Goal: Task Accomplishment & Management: Manage account settings

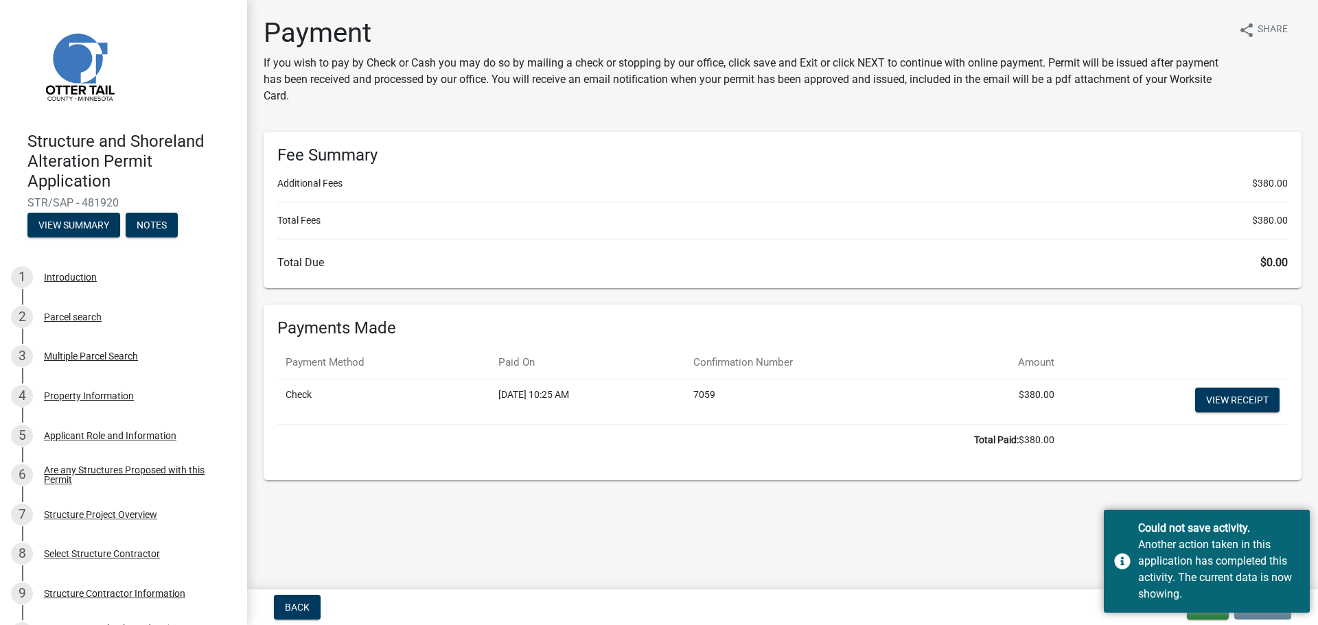
click at [1046, 542] on main "Payment If you wish to pay by Check or Cash you may do so by mailing a check or…" at bounding box center [782, 292] width 1071 height 584
click at [1217, 616] on button "Exit" at bounding box center [1207, 607] width 42 height 25
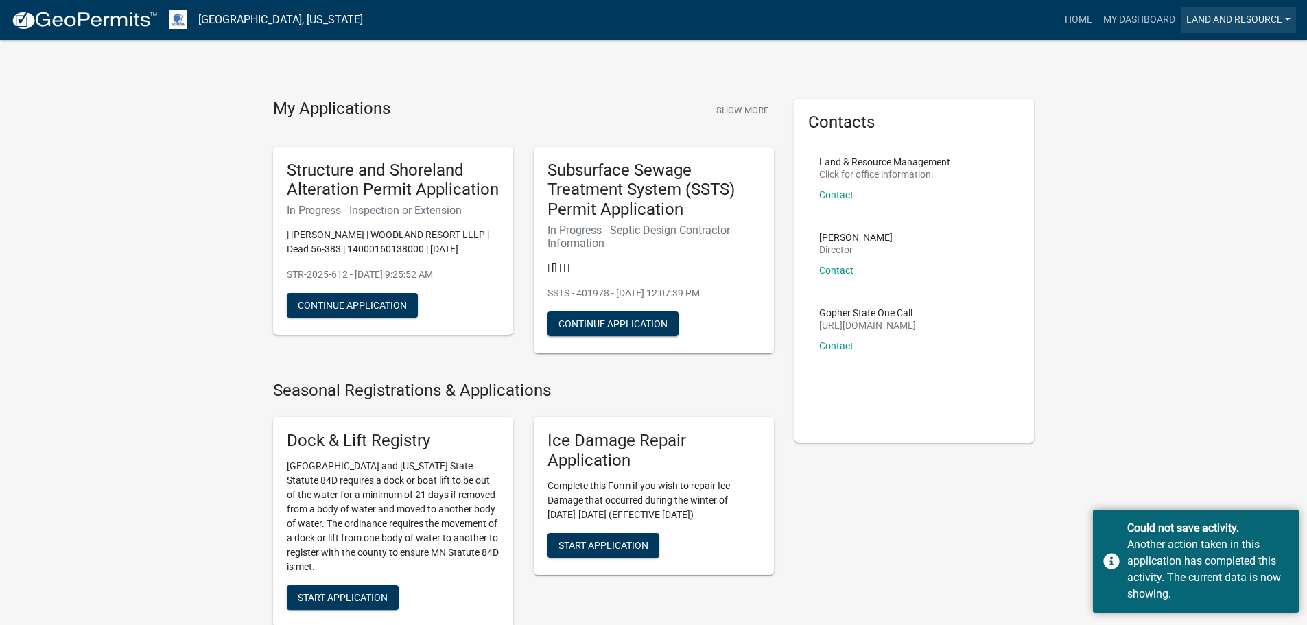
click at [1258, 21] on link "Land and Resource" at bounding box center [1238, 20] width 115 height 26
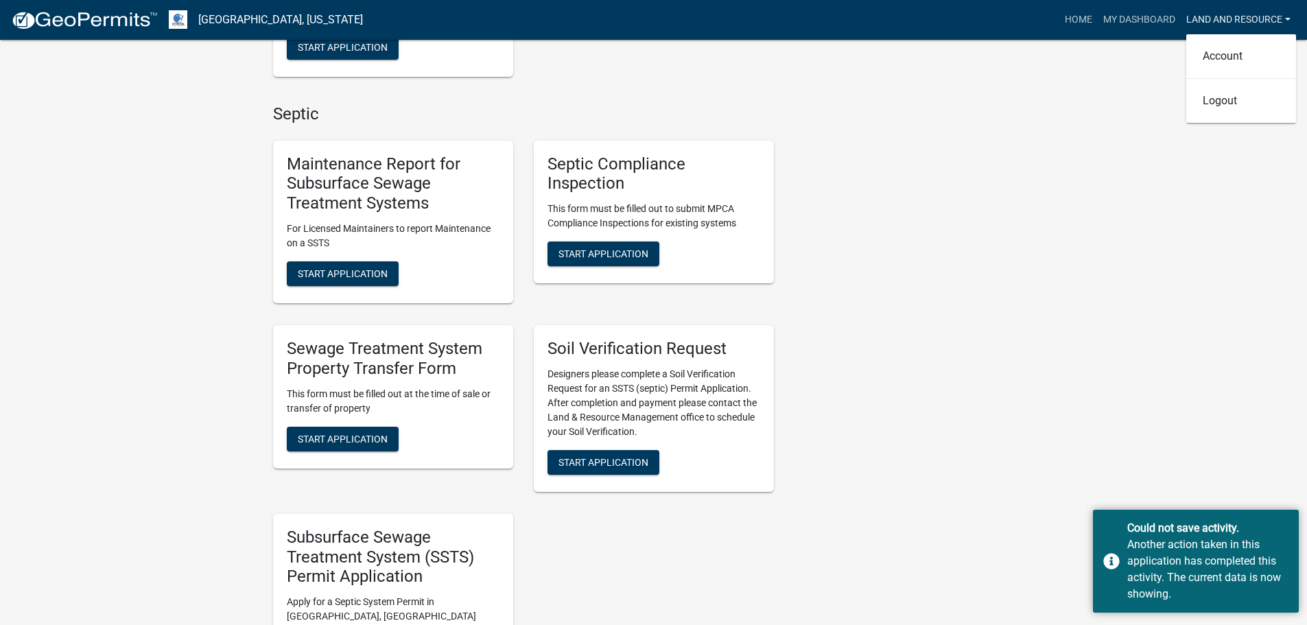
scroll to position [549, 0]
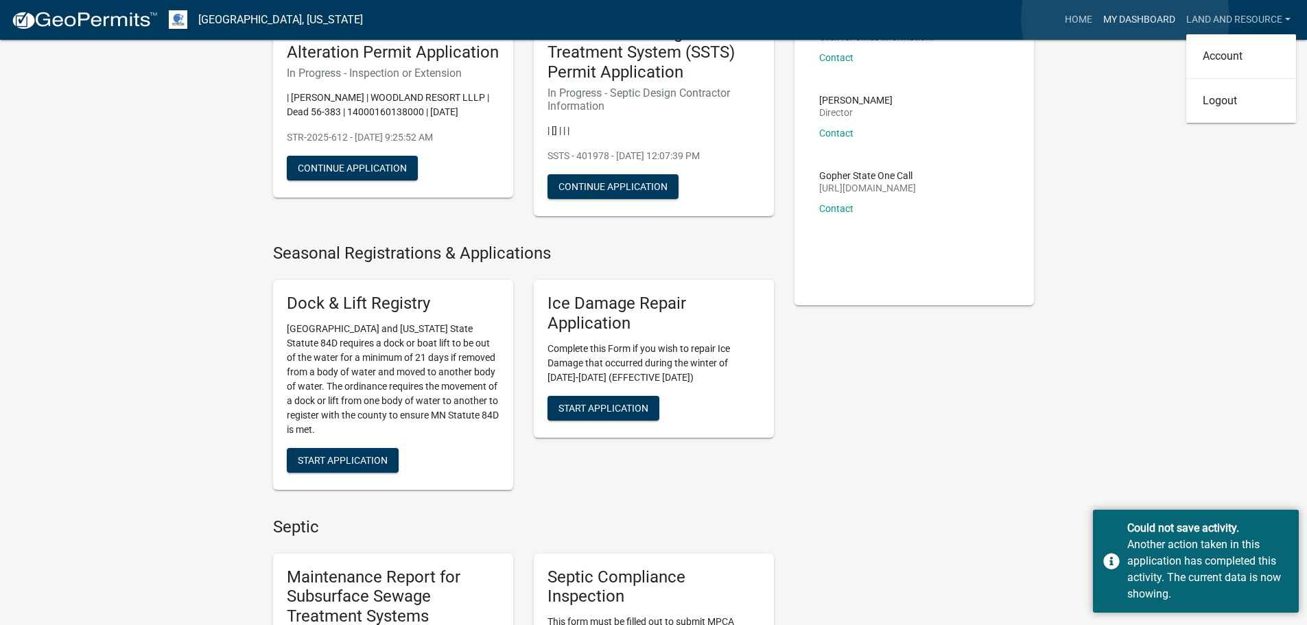
click at [1125, 19] on link "My Dashboard" at bounding box center [1139, 20] width 83 height 26
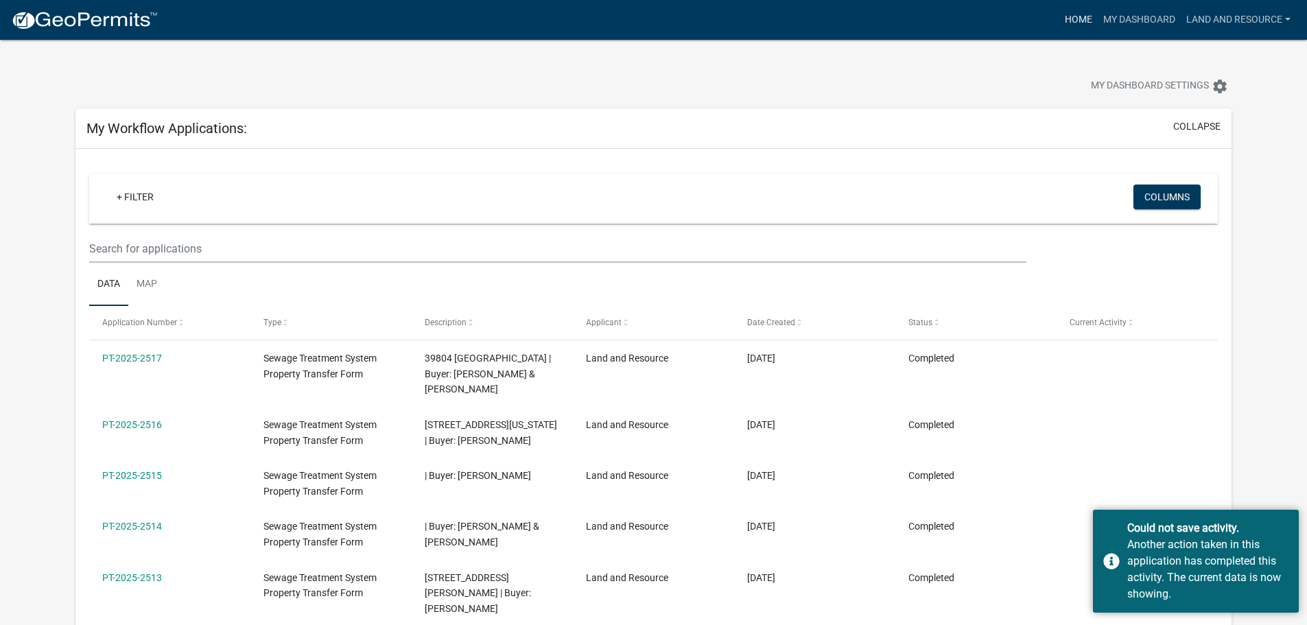
click at [1086, 19] on link "Home" at bounding box center [1079, 20] width 38 height 26
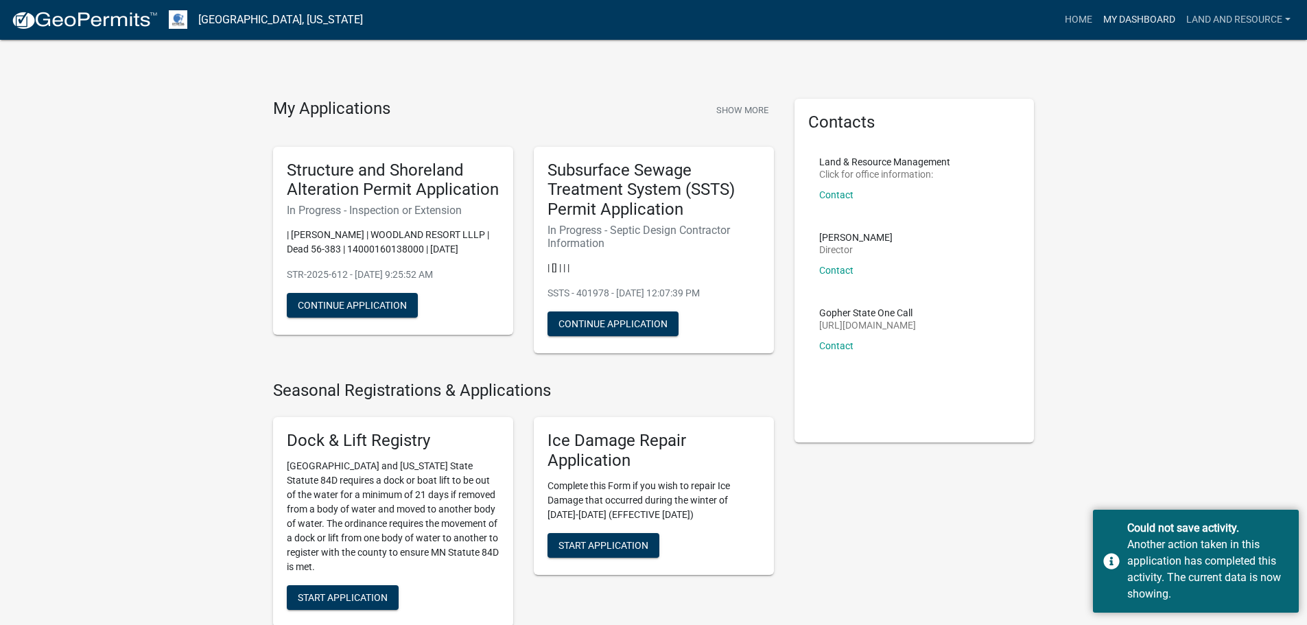
click at [1146, 15] on link "My Dashboard" at bounding box center [1139, 20] width 83 height 26
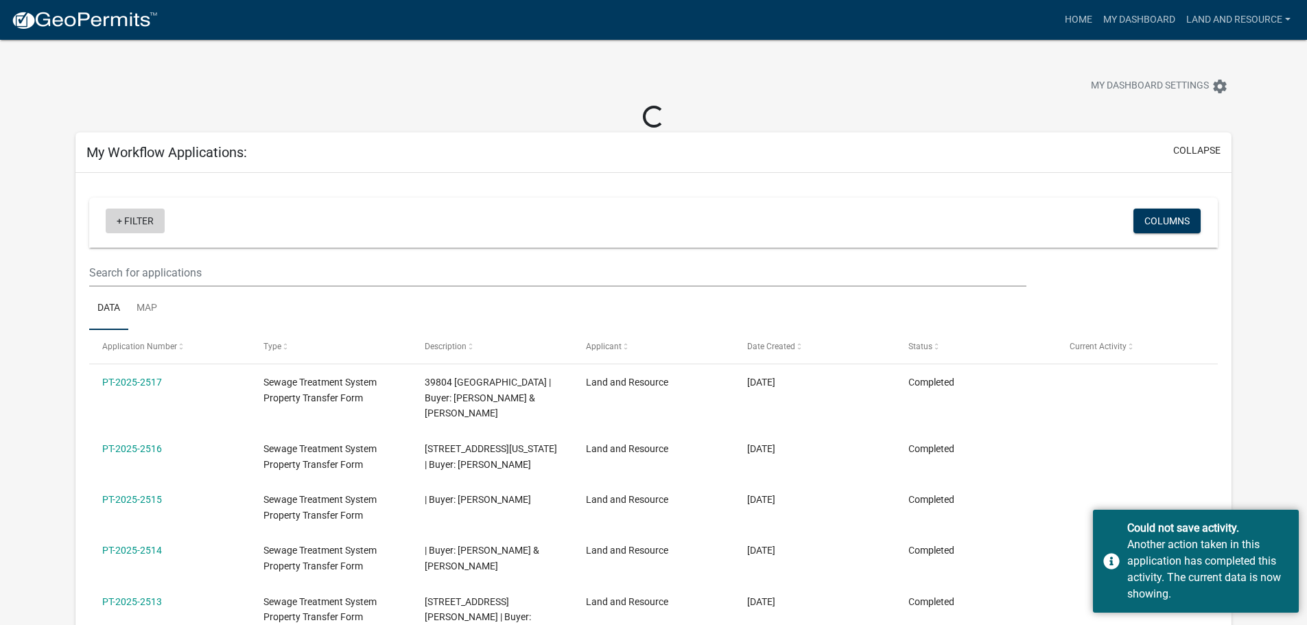
click at [150, 222] on link "+ Filter" at bounding box center [135, 221] width 59 height 25
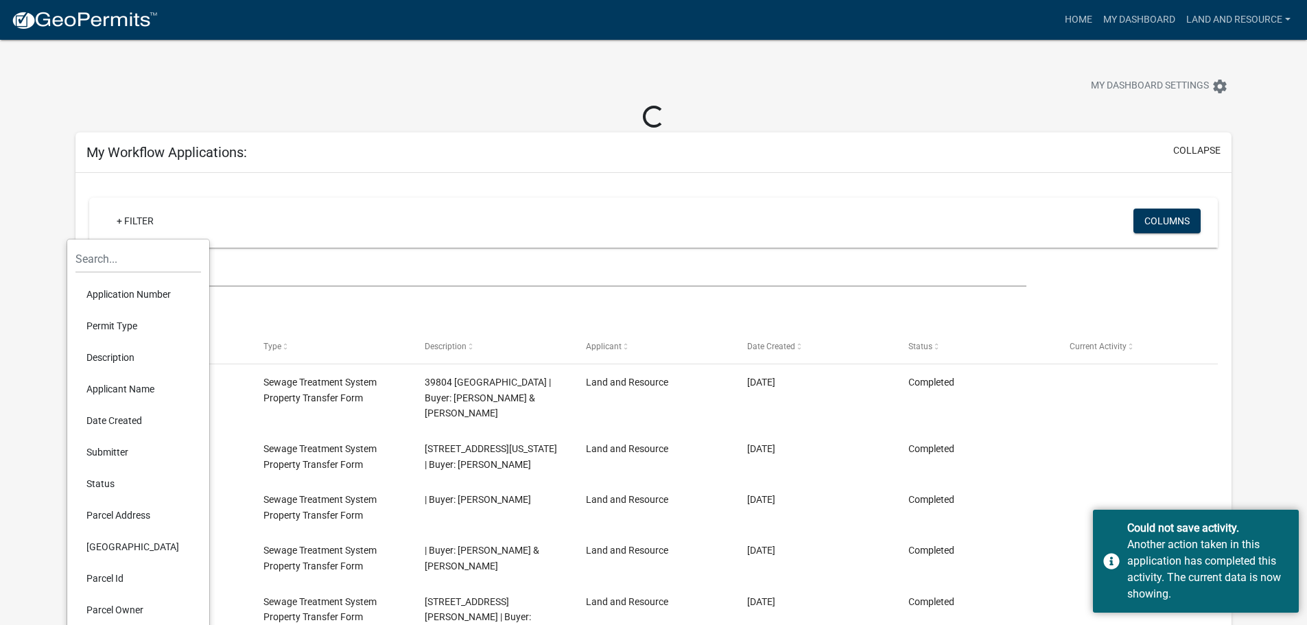
click at [118, 342] on li "Description" at bounding box center [138, 358] width 126 height 32
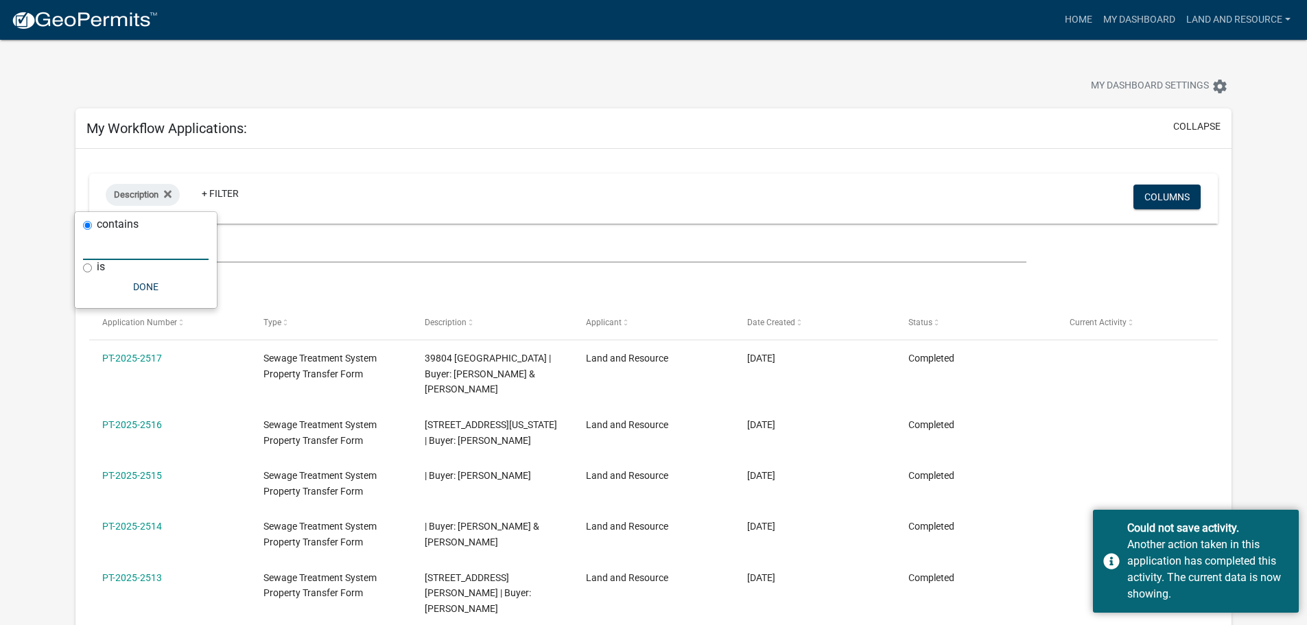
click at [108, 255] on input "text" at bounding box center [146, 246] width 126 height 28
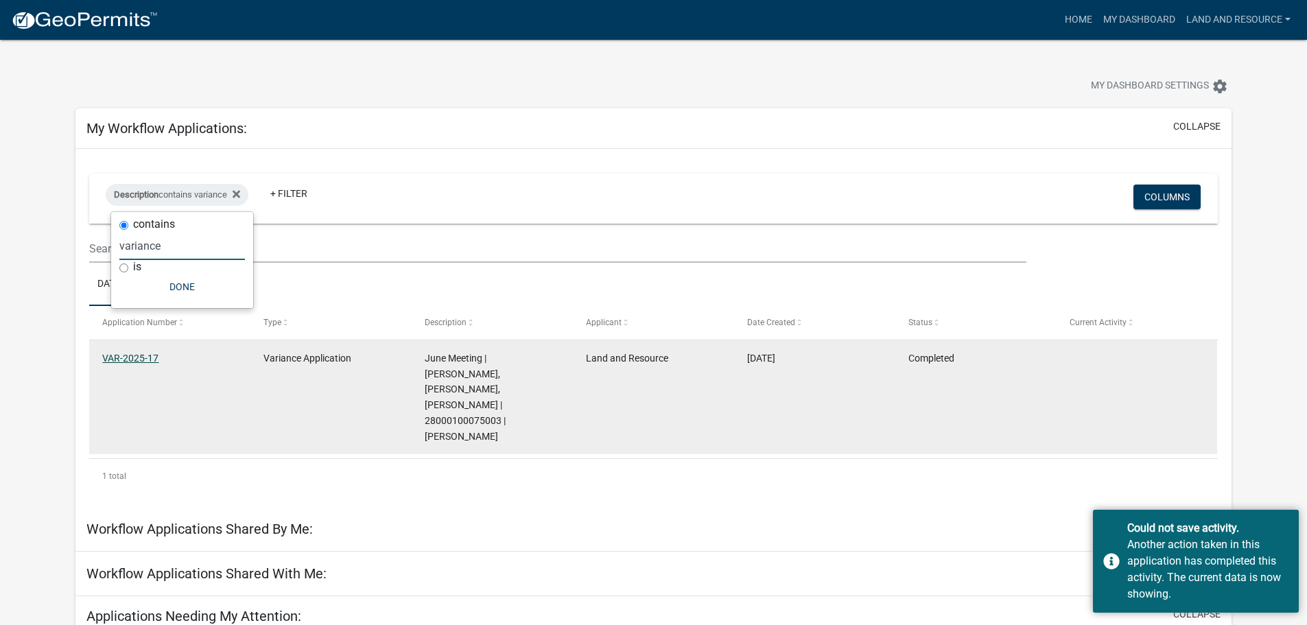
type input "variance"
click at [141, 356] on link "VAR-2025-17" at bounding box center [130, 358] width 56 height 11
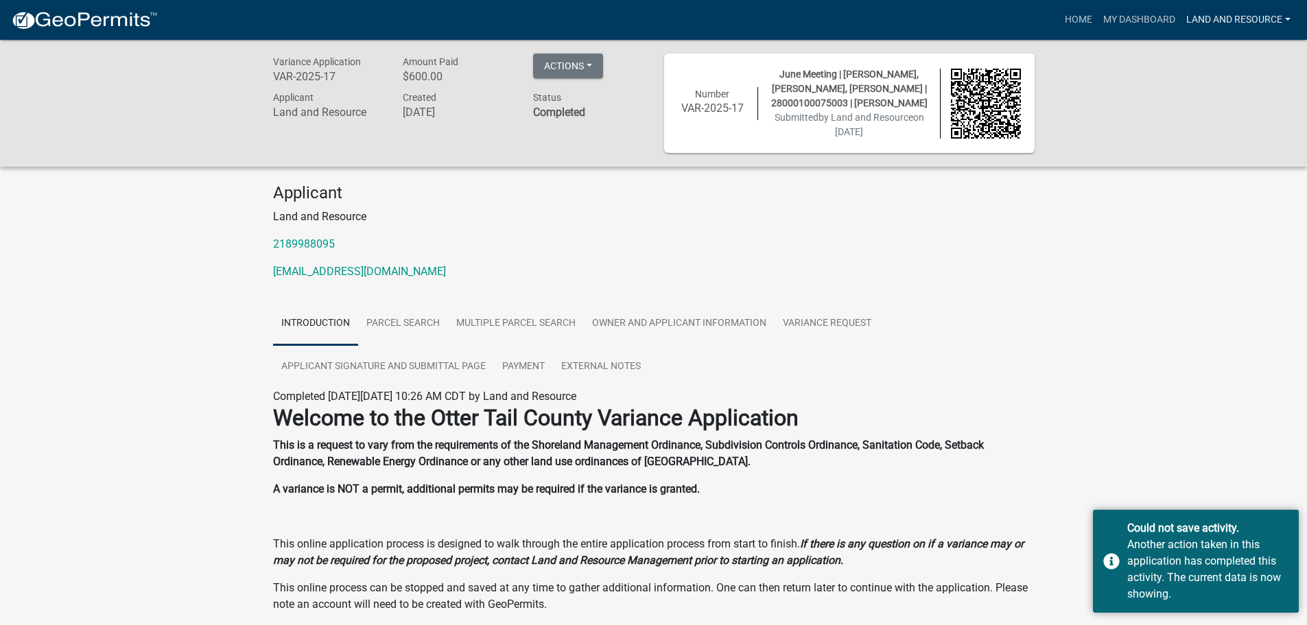
click at [1224, 12] on link "Land and Resource" at bounding box center [1238, 20] width 115 height 26
click at [1225, 60] on link "Account" at bounding box center [1241, 56] width 110 height 33
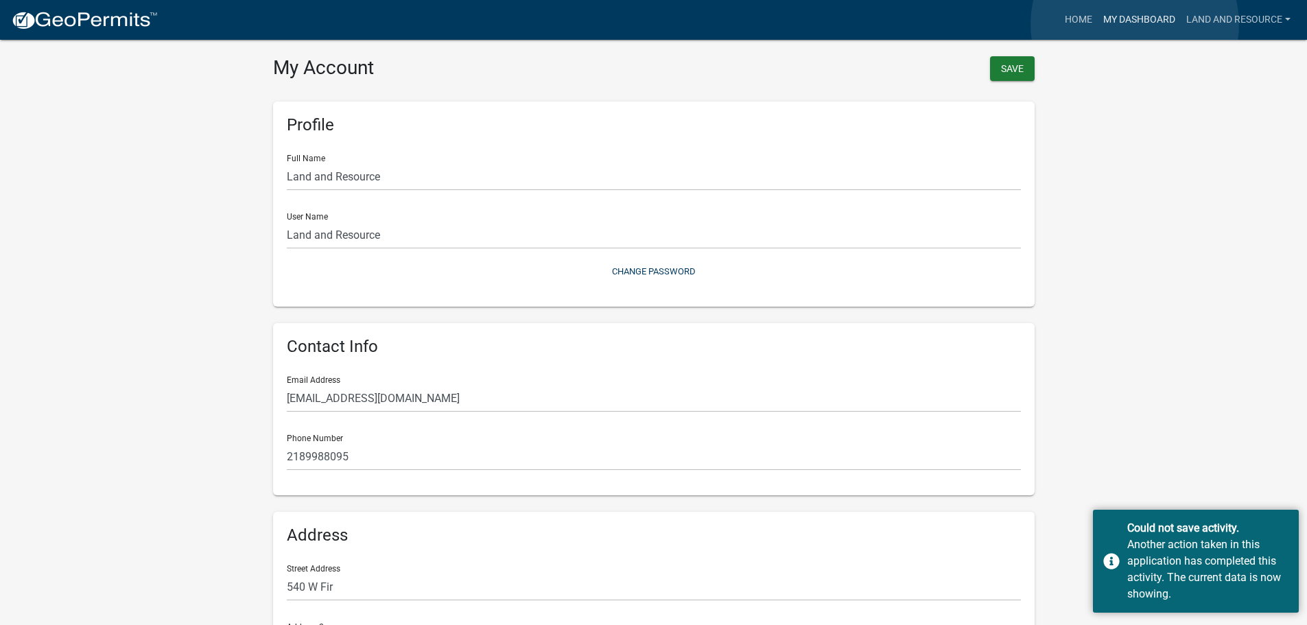
click at [1135, 24] on link "My Dashboard" at bounding box center [1139, 20] width 83 height 26
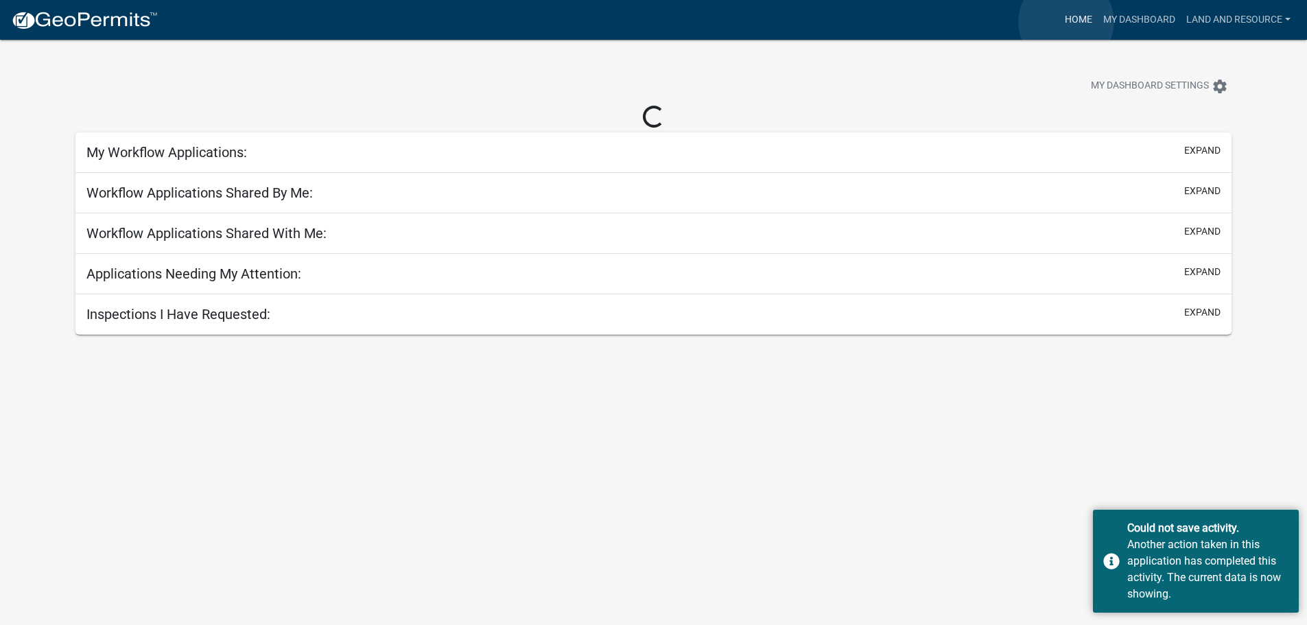
click at [1066, 22] on link "Home" at bounding box center [1079, 20] width 38 height 26
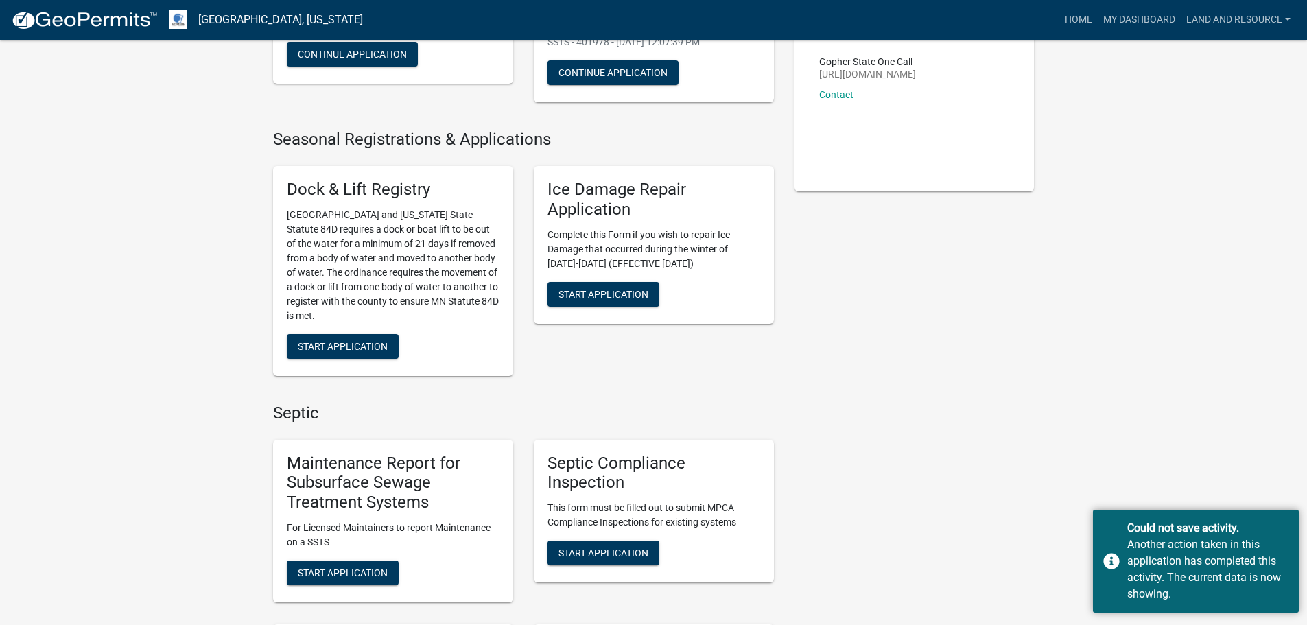
scroll to position [412, 0]
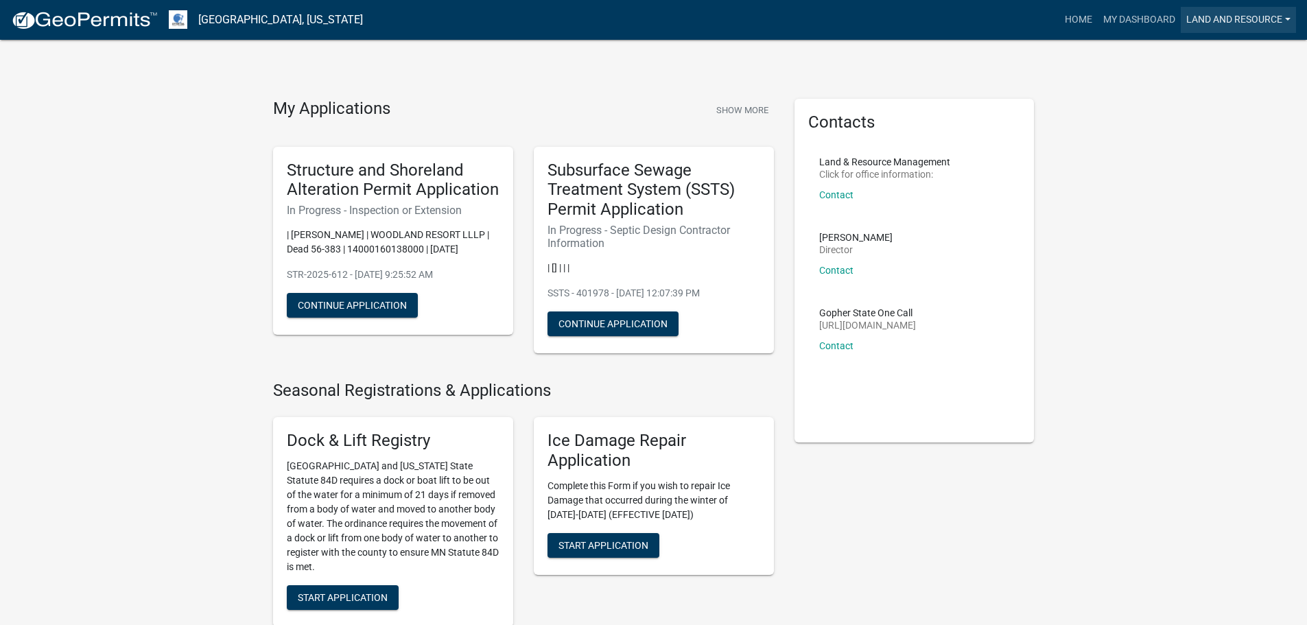
click at [1225, 27] on link "Land and Resource" at bounding box center [1238, 20] width 115 height 26
click at [1232, 95] on link "Logout" at bounding box center [1241, 100] width 110 height 33
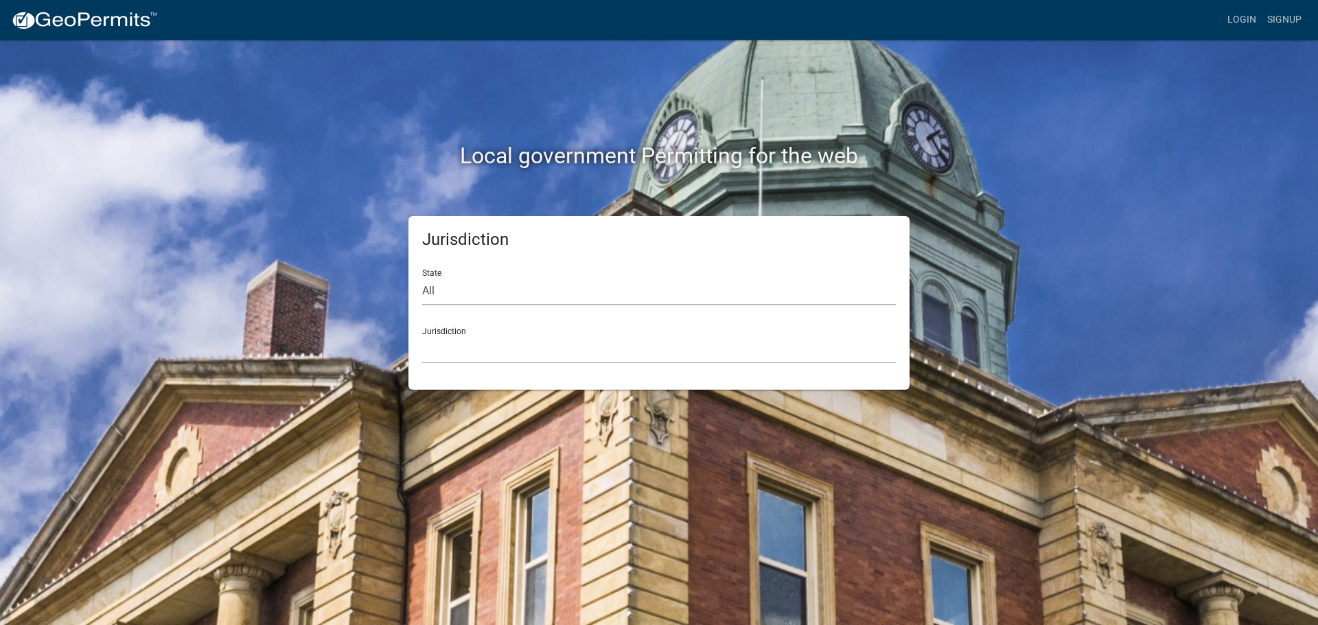
click at [462, 294] on select "All [US_STATE] [US_STATE] [US_STATE] [US_STATE] [US_STATE] [US_STATE] [US_STATE…" at bounding box center [658, 291] width 473 height 28
select select "[US_STATE]"
click at [422, 277] on select "All [US_STATE] [US_STATE] [US_STATE] [US_STATE] [US_STATE] [US_STATE] [US_STATE…" at bounding box center [658, 291] width 473 height 28
click at [460, 350] on select "[GEOGRAPHIC_DATA], [US_STATE] [GEOGRAPHIC_DATA], [US_STATE] [GEOGRAPHIC_DATA], …" at bounding box center [658, 350] width 473 height 28
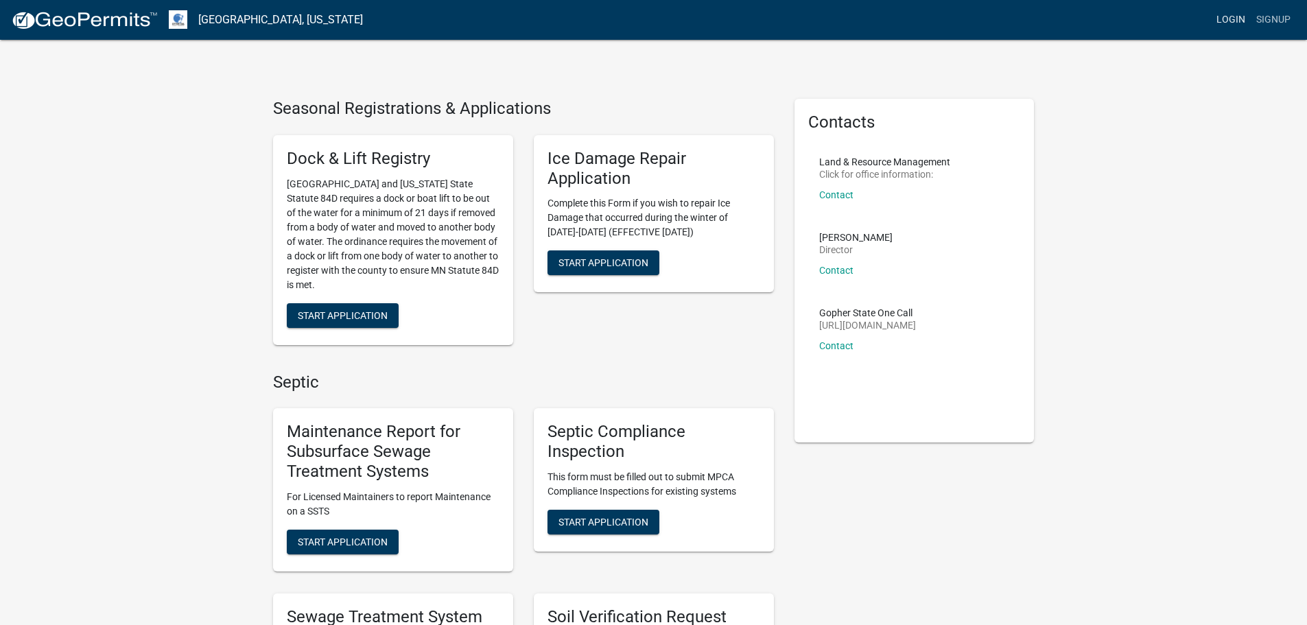
click at [1230, 23] on link "Login" at bounding box center [1231, 20] width 40 height 26
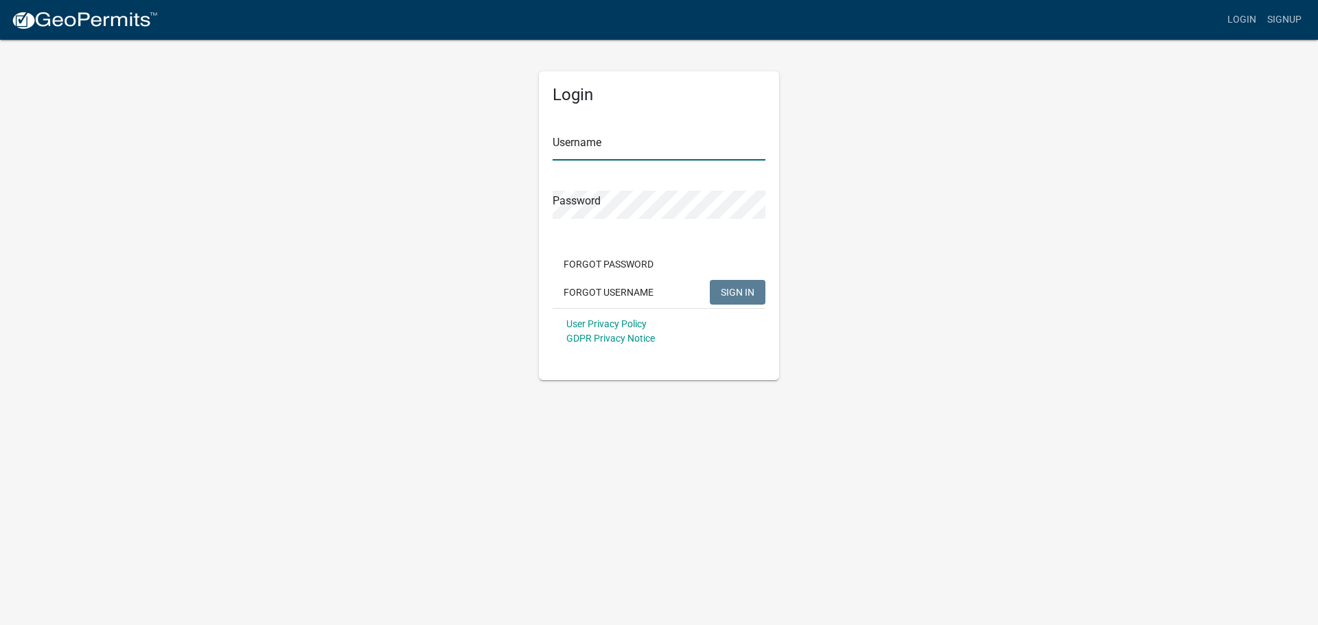
type input "Land and Resource"
click at [1282, 19] on link "Signup" at bounding box center [1283, 20] width 45 height 26
